Goal: Task Accomplishment & Management: Complete application form

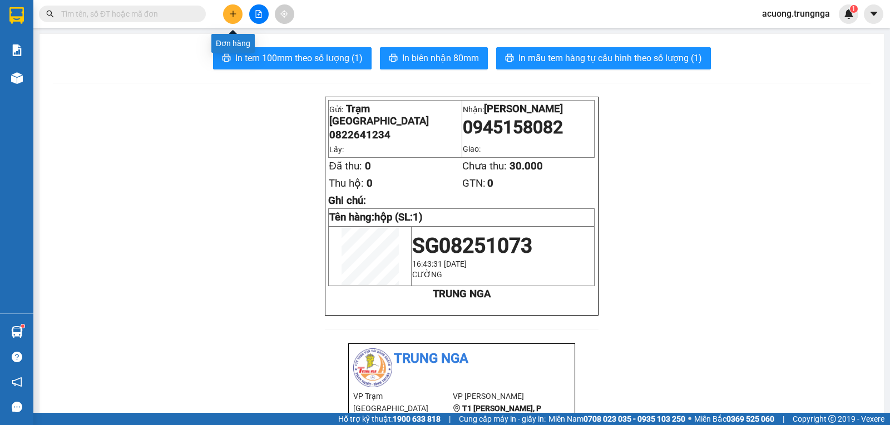
click at [234, 11] on icon "plus" at bounding box center [233, 14] width 8 height 8
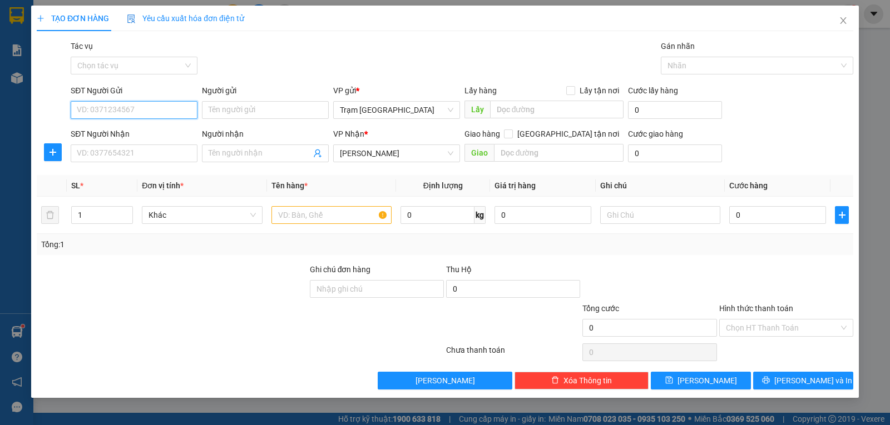
click at [157, 109] on input "SĐT Người Gửi" at bounding box center [134, 110] width 127 height 18
type input "0938177651"
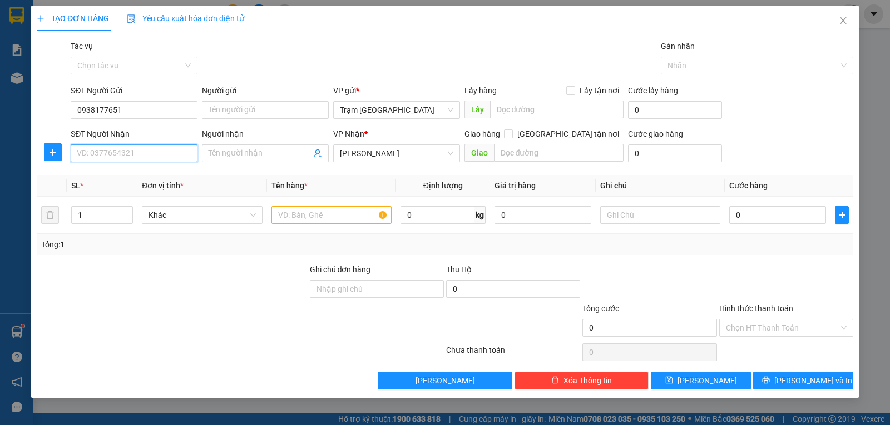
click at [137, 157] on input "SĐT Người Nhận" at bounding box center [134, 154] width 127 height 18
type input "0918783896"
type input "NG ĐÃ SÁC NHẬN"
type input "17.000.000"
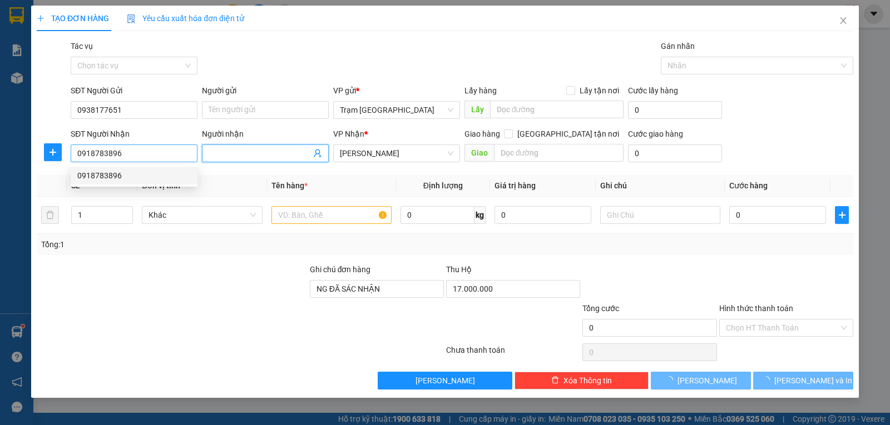
type input "300.000"
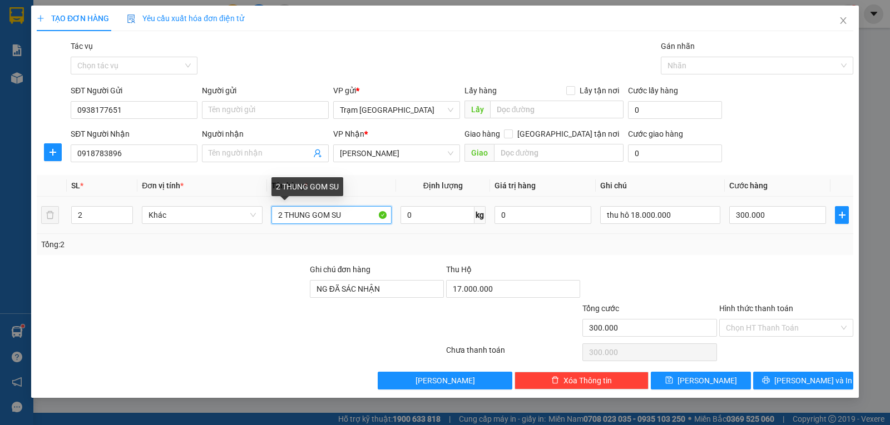
click at [355, 211] on input "2 THUNG GOM SU" at bounding box center [331, 215] width 120 height 18
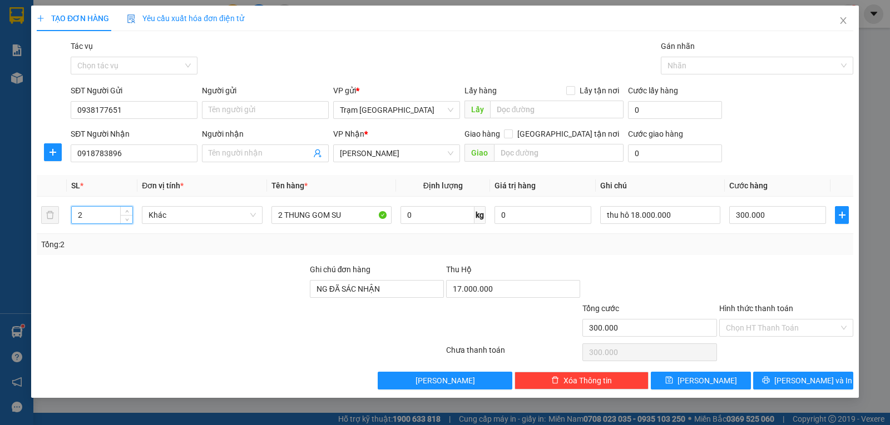
drag, startPoint x: 117, startPoint y: 213, endPoint x: 0, endPoint y: 215, distance: 117.3
click at [0, 215] on div "TẠO ĐƠN HÀNG Yêu cầu xuất hóa đơn điện tử Transit Pickup Surcharge Ids Transit …" at bounding box center [445, 212] width 890 height 425
click at [215, 220] on span "Khác" at bounding box center [201, 215] width 107 height 17
type input "1"
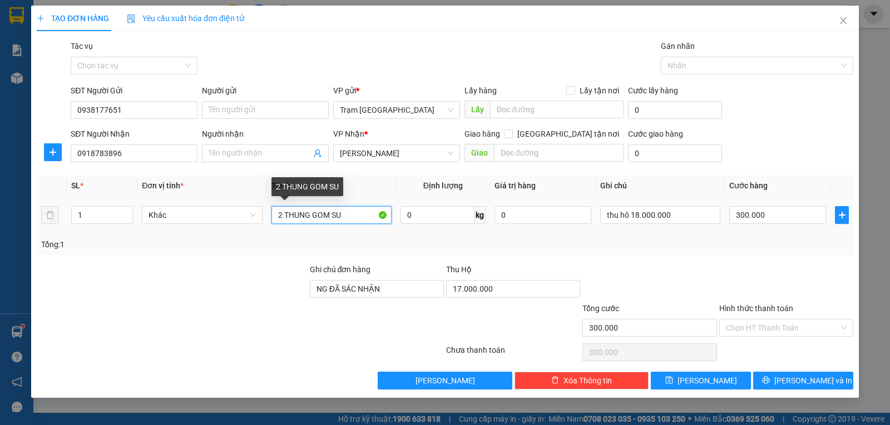
drag, startPoint x: 349, startPoint y: 218, endPoint x: 169, endPoint y: 203, distance: 180.2
click at [171, 209] on tr "1 Khác 2 THUNG GOM SU 0 kg 0 thu hô 18.000.000 300.000" at bounding box center [445, 215] width 816 height 37
type input "kiện (màu đen) - hàng dễ vỡ"
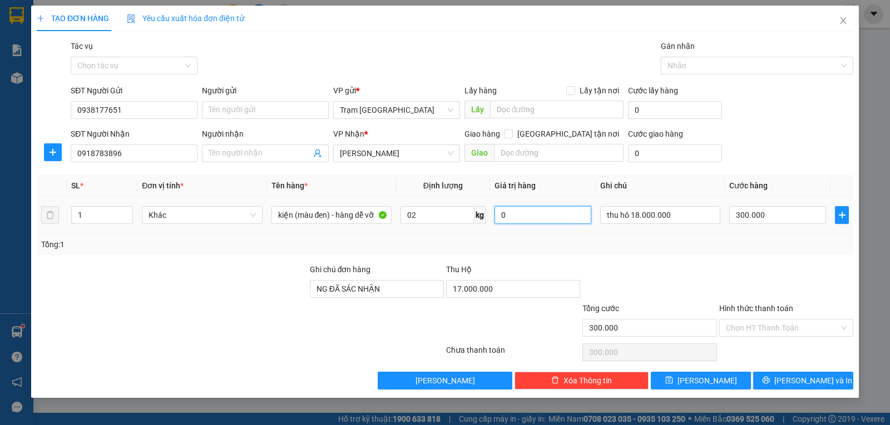
type input "2"
type input "3"
type input "00.003"
type input "30"
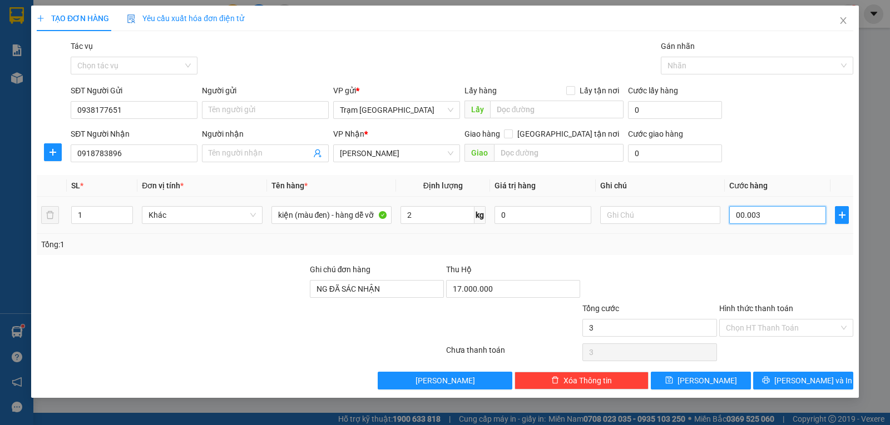
type input "30"
type input "00.000.030"
type input "30.000"
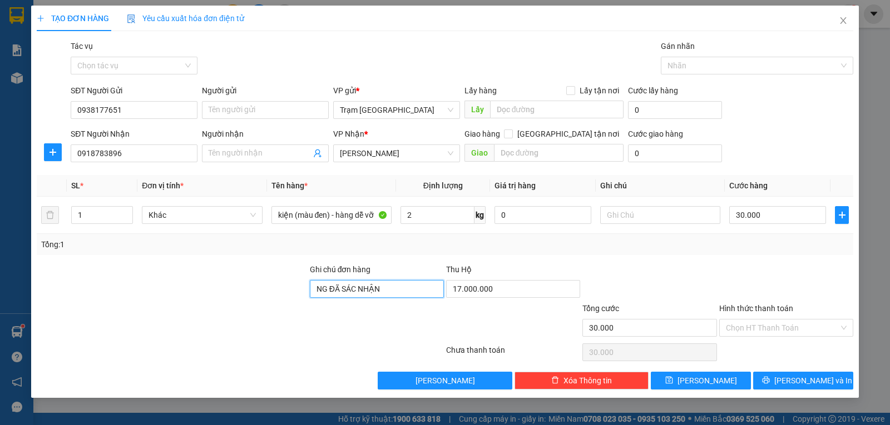
drag, startPoint x: 394, startPoint y: 289, endPoint x: 388, endPoint y: 291, distance: 6.0
click at [393, 290] on input "NG ĐÃ SÁC NHẬN" at bounding box center [377, 289] width 134 height 18
click at [400, 291] on input "NG ĐÃ SÁC NHẬN" at bounding box center [377, 289] width 134 height 18
drag, startPoint x: 400, startPoint y: 285, endPoint x: 241, endPoint y: 286, distance: 159.0
click at [241, 286] on div "Ghi chú đơn hàng NG ĐÃ SÁC NHẬN Thu Hộ 17.000.000" at bounding box center [445, 283] width 818 height 39
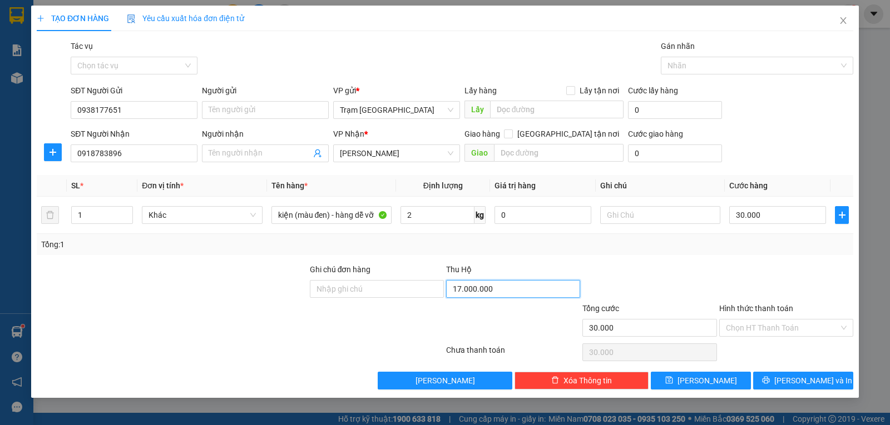
type input "0"
type input "17.000.000"
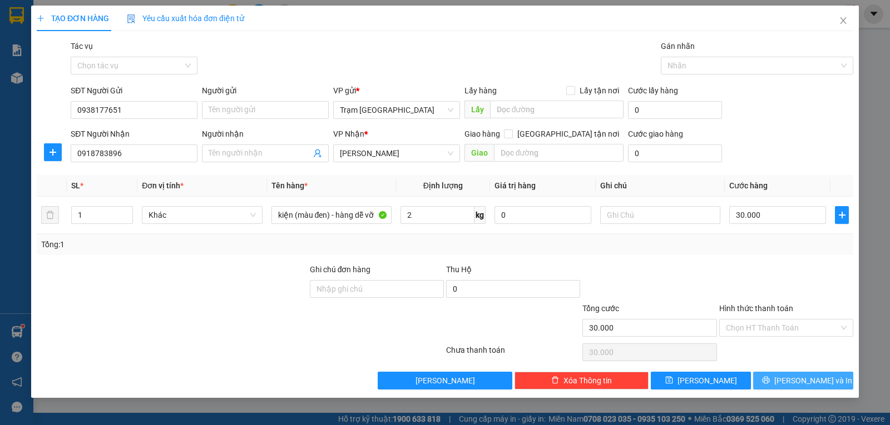
click at [794, 378] on span "[PERSON_NAME] và In" at bounding box center [813, 381] width 78 height 12
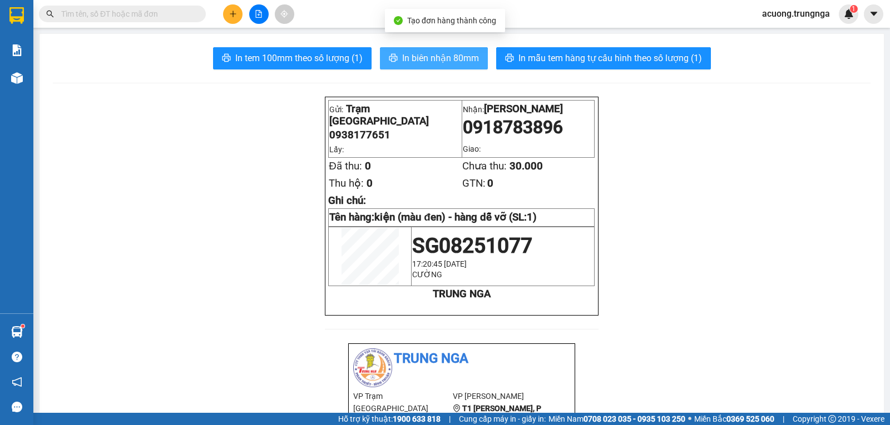
click at [438, 54] on span "In biên nhận 80mm" at bounding box center [440, 58] width 77 height 14
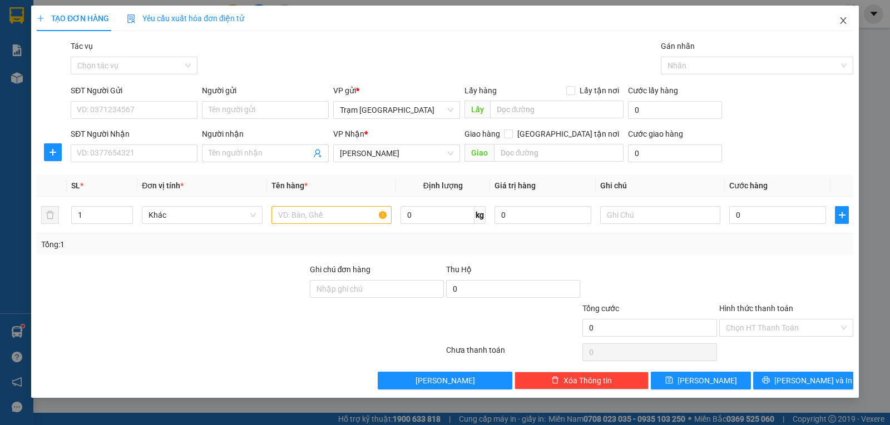
click at [845, 19] on icon "close" at bounding box center [843, 20] width 6 height 7
click at [847, 26] on span "Close" at bounding box center [842, 21] width 31 height 31
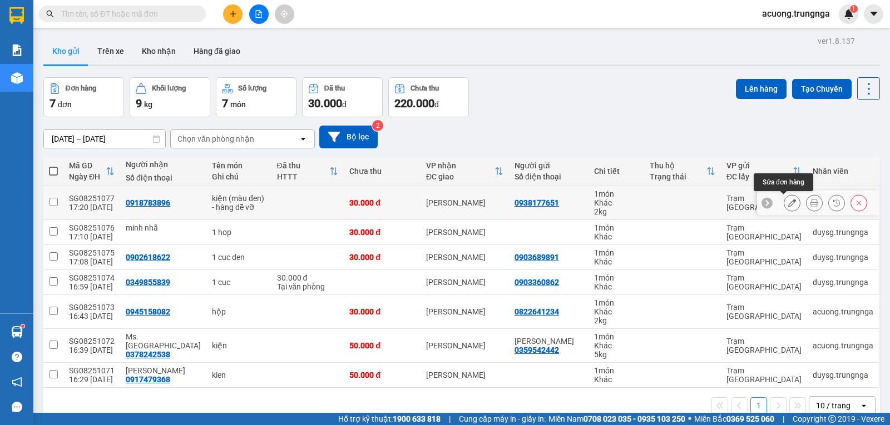
click at [788, 206] on icon at bounding box center [792, 203] width 8 height 8
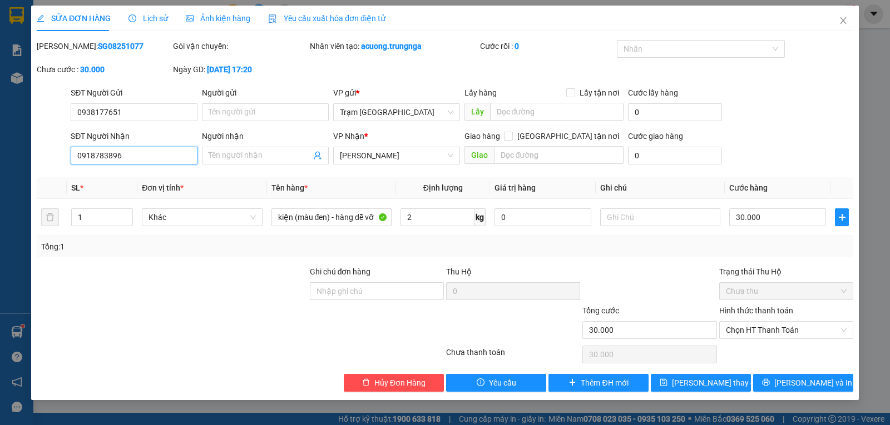
click at [132, 155] on input "0918783896" at bounding box center [134, 156] width 127 height 18
type input "0918784732"
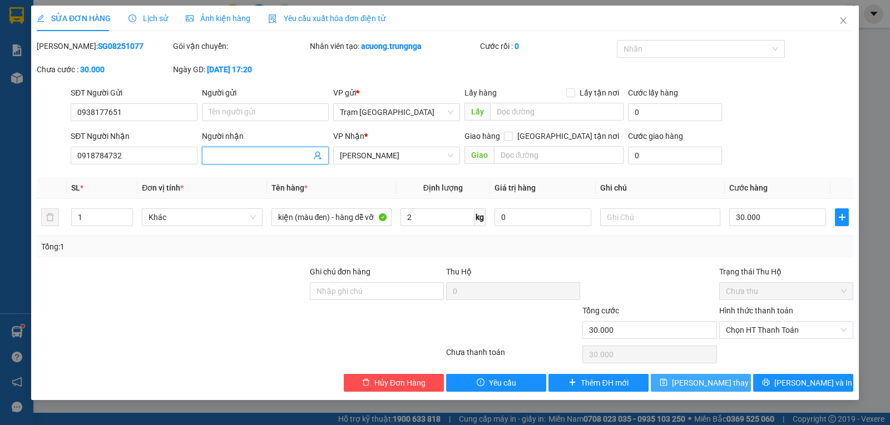
click at [712, 378] on span "[PERSON_NAME] thay đổi" at bounding box center [716, 383] width 89 height 12
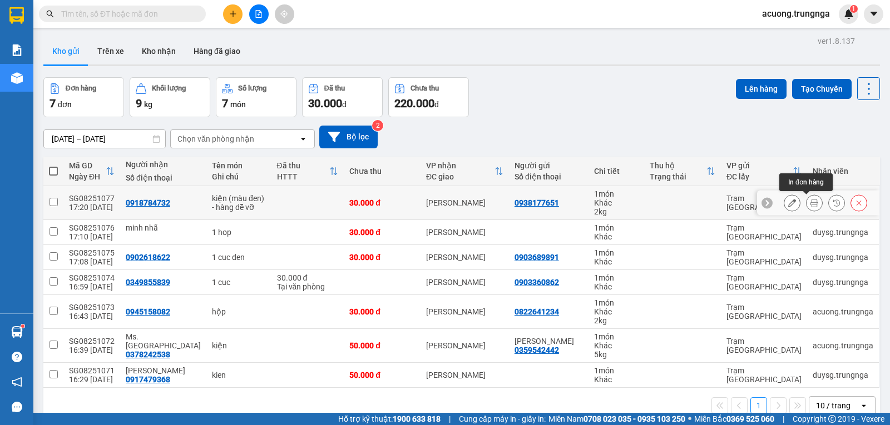
click at [808, 197] on button at bounding box center [814, 202] width 16 height 19
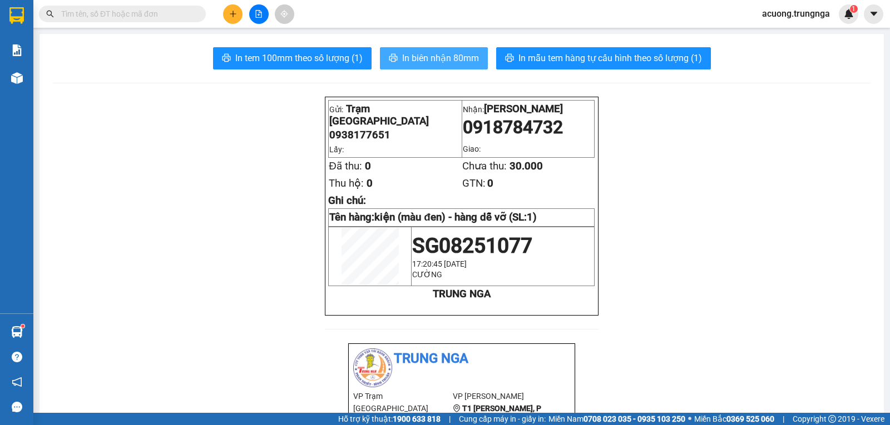
click at [424, 57] on span "In biên nhận 80mm" at bounding box center [440, 58] width 77 height 14
click at [233, 9] on button at bounding box center [232, 13] width 19 height 19
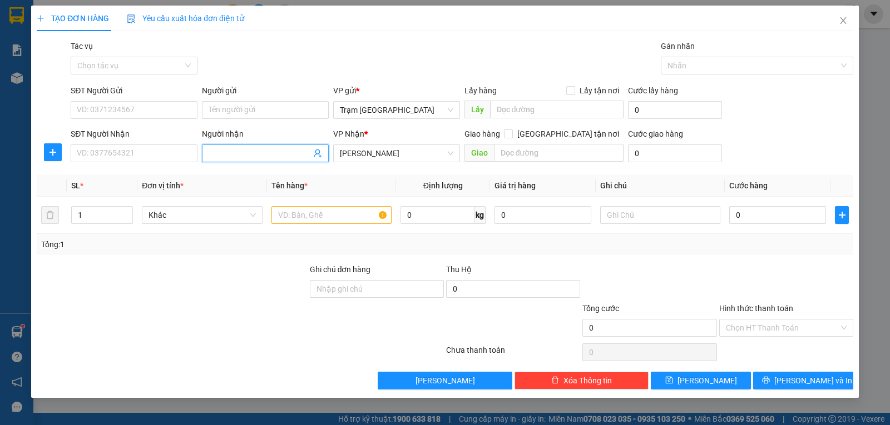
click at [274, 150] on input "Người nhận" at bounding box center [259, 153] width 102 height 12
type input "[PERSON_NAME]"
click at [310, 210] on input "text" at bounding box center [331, 215] width 120 height 18
type input "h"
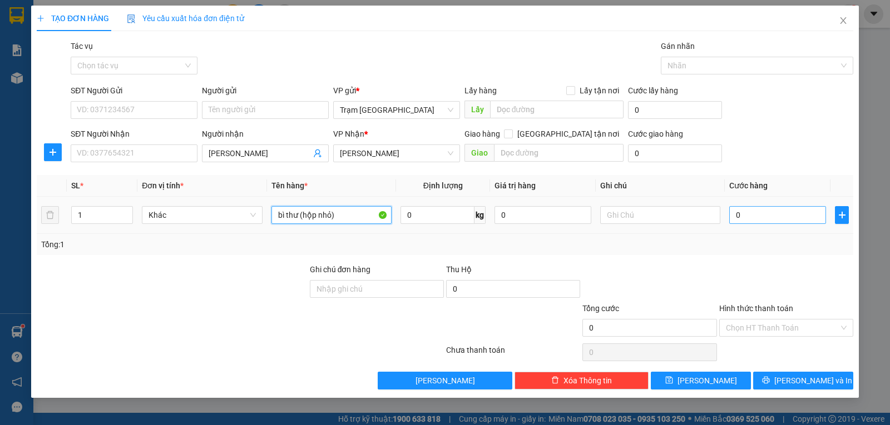
type input "bì thư (hộp nhỏ)"
type input "1"
type input "003"
type input "3"
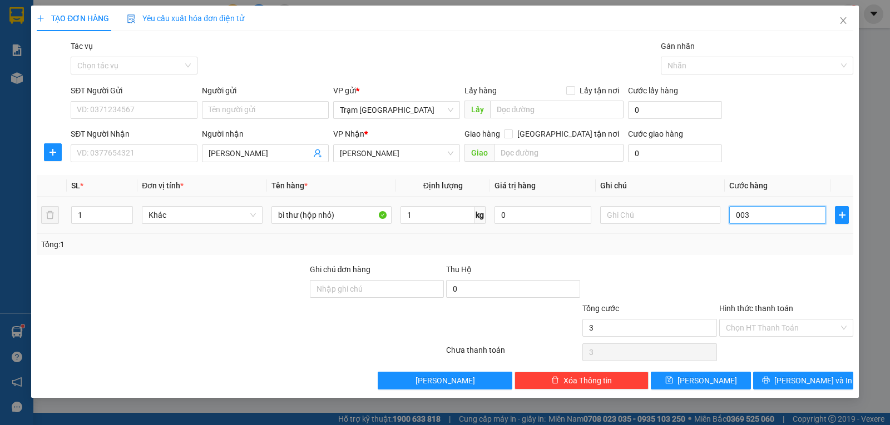
type input "0.030"
type input "30"
type input "30.000"
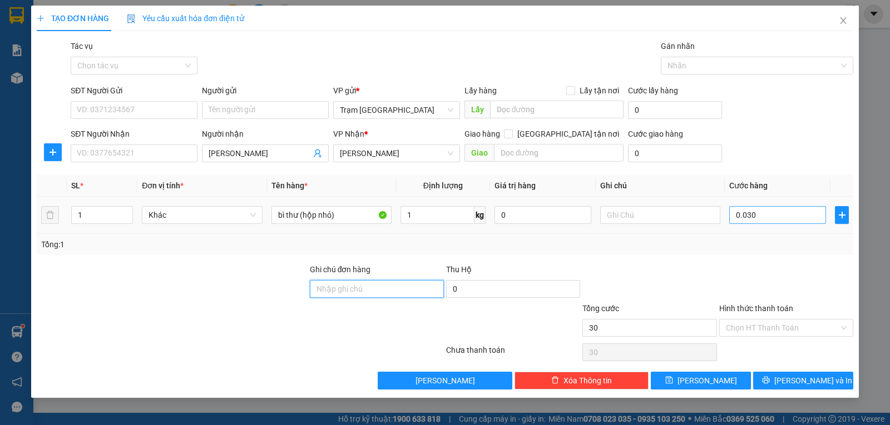
type input "30.000"
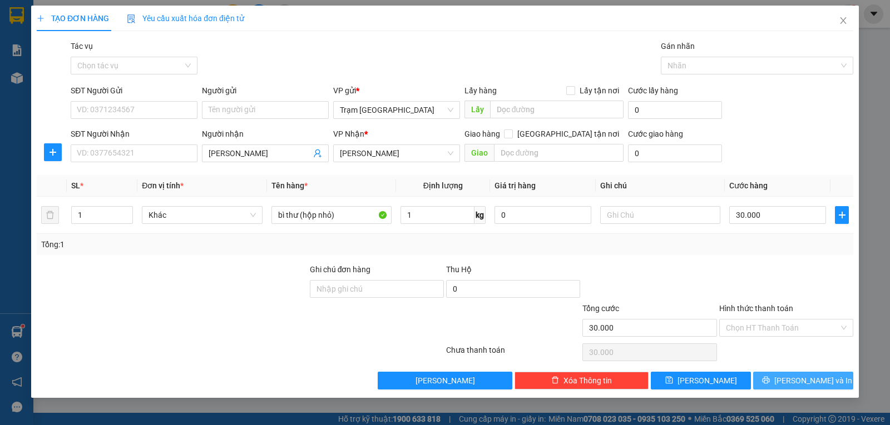
click at [791, 379] on button "[PERSON_NAME] và In" at bounding box center [803, 381] width 100 height 18
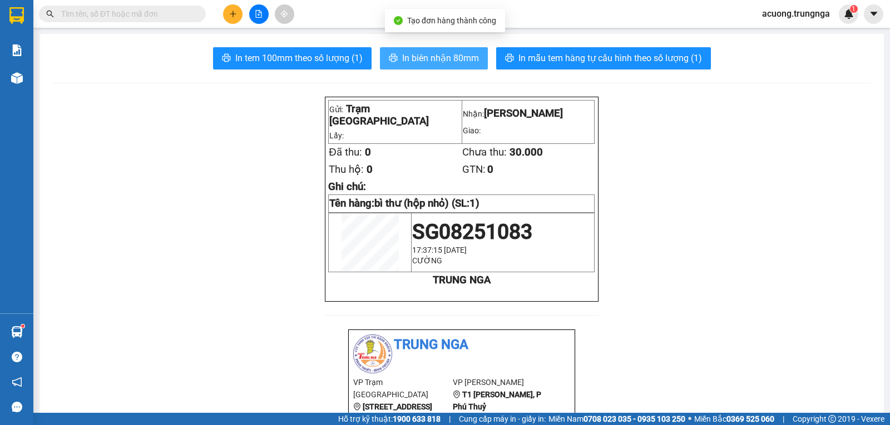
click at [416, 61] on span "In biên nhận 80mm" at bounding box center [440, 58] width 77 height 14
drag, startPoint x: 788, startPoint y: 223, endPoint x: 762, endPoint y: 221, distance: 26.2
